Goal: Entertainment & Leisure: Consume media (video, audio)

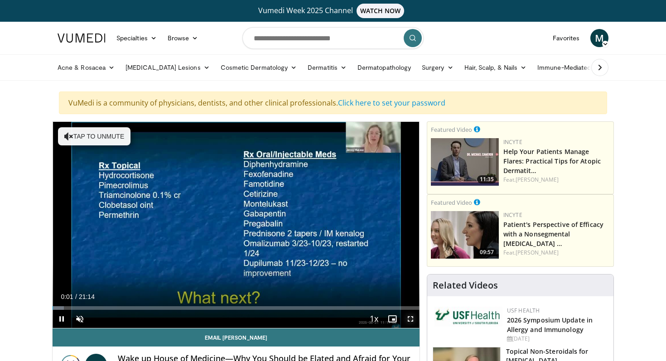
click at [412, 328] on span "Video Player" at bounding box center [410, 319] width 18 height 18
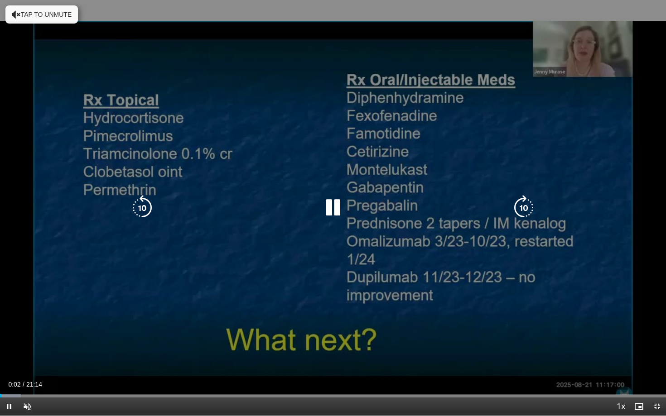
click at [405, 331] on div "10 seconds Tap to unmute" at bounding box center [333, 208] width 666 height 416
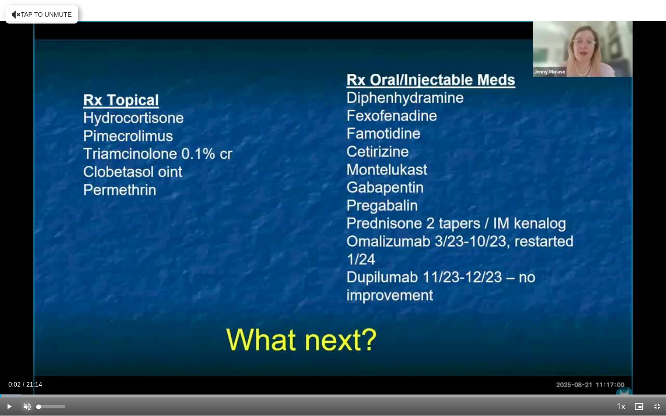
click at [26, 360] on span "Video Player" at bounding box center [27, 407] width 18 height 18
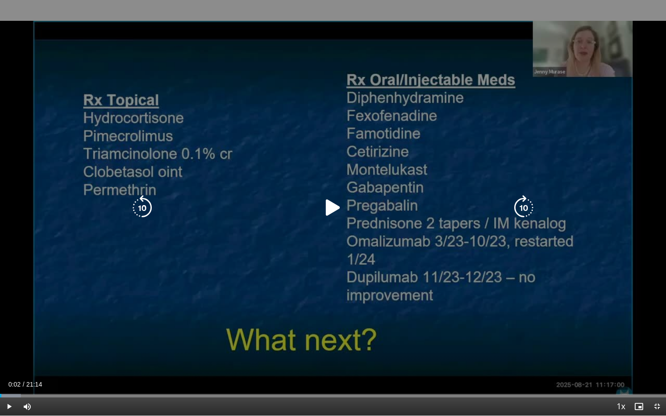
click at [327, 208] on icon "Video Player" at bounding box center [332, 207] width 25 height 25
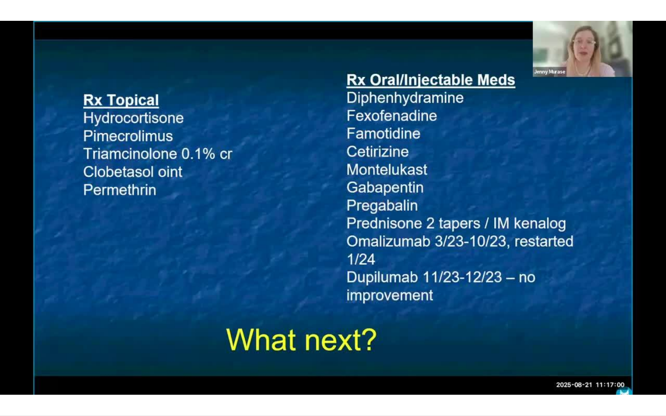
click at [327, 208] on div "10 seconds Tap to unmute" at bounding box center [333, 208] width 666 height 416
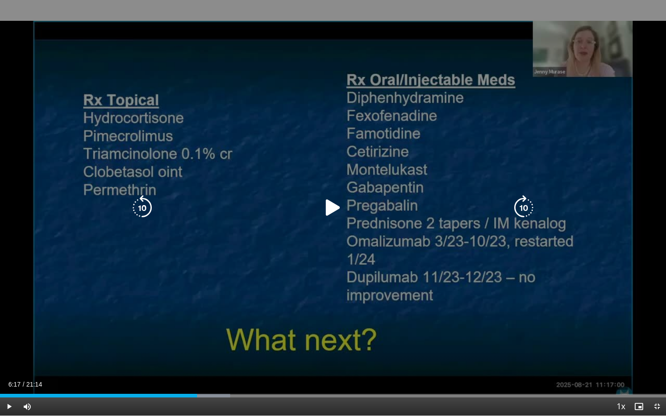
click at [332, 211] on icon "Video Player" at bounding box center [332, 207] width 25 height 25
